Goal: Entertainment & Leisure: Consume media (video, audio)

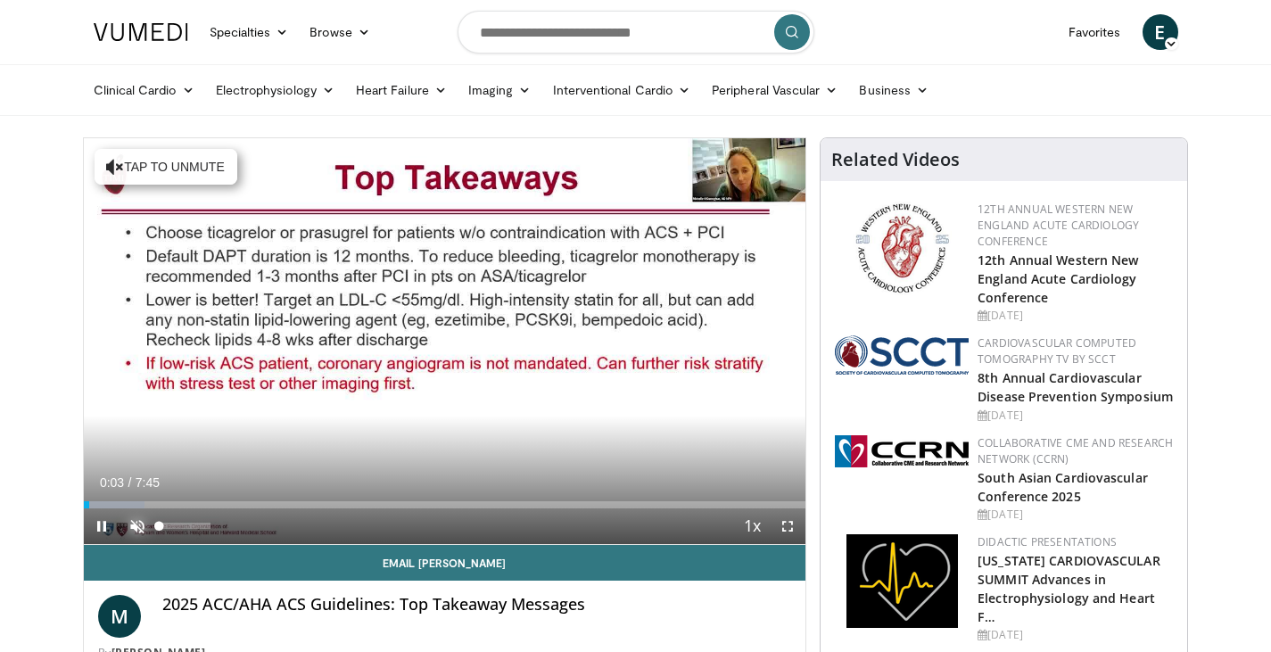
click at [142, 517] on span "Video Player" at bounding box center [138, 526] width 36 height 36
click at [787, 518] on span "Video Player" at bounding box center [788, 526] width 36 height 36
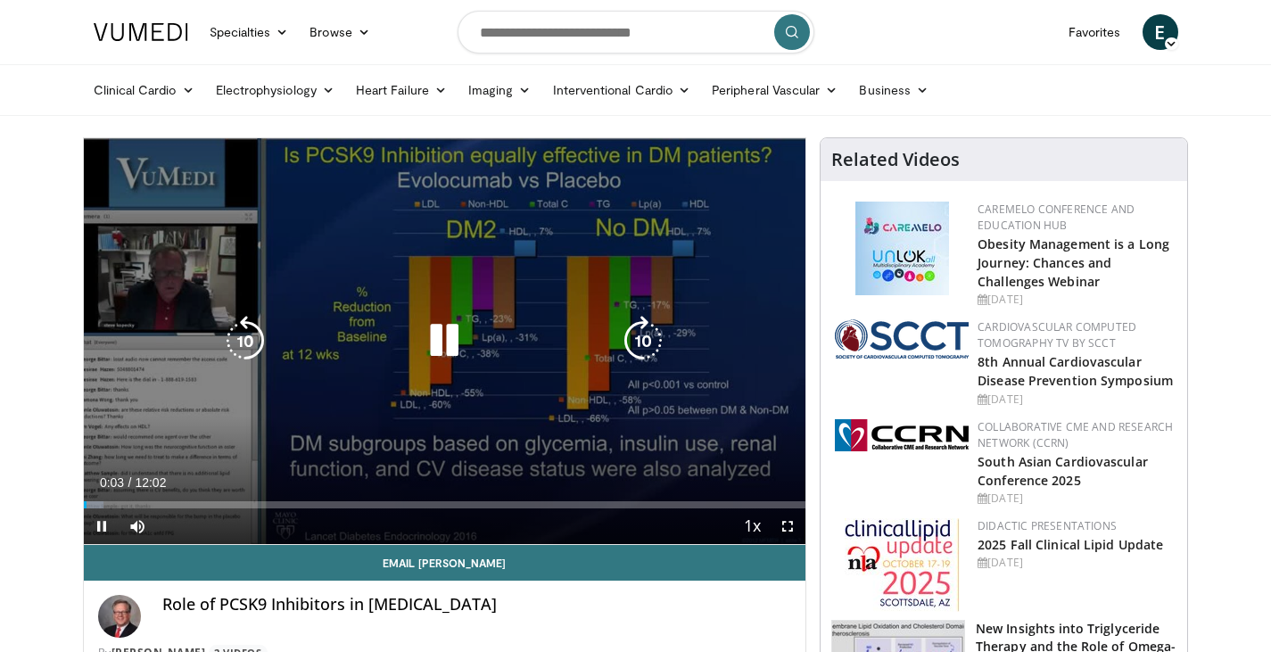
click at [442, 348] on icon "Video Player" at bounding box center [444, 341] width 50 height 50
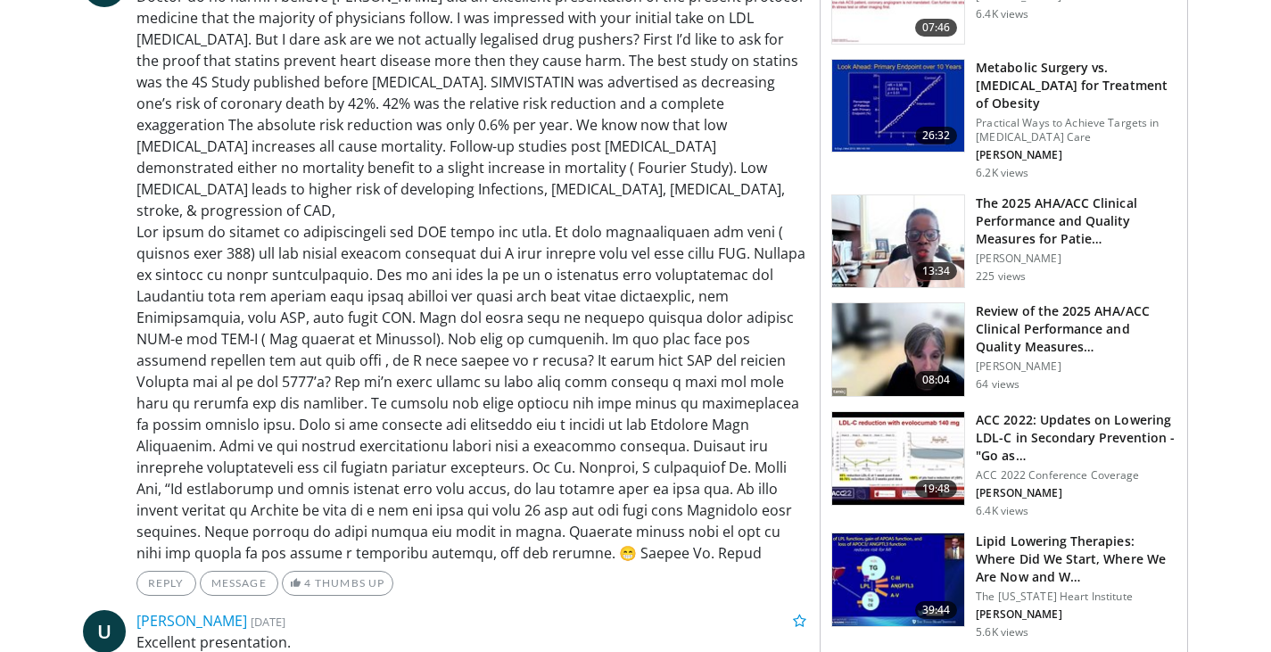
scroll to position [2498, 0]
